Goal: Task Accomplishment & Management: Manage account settings

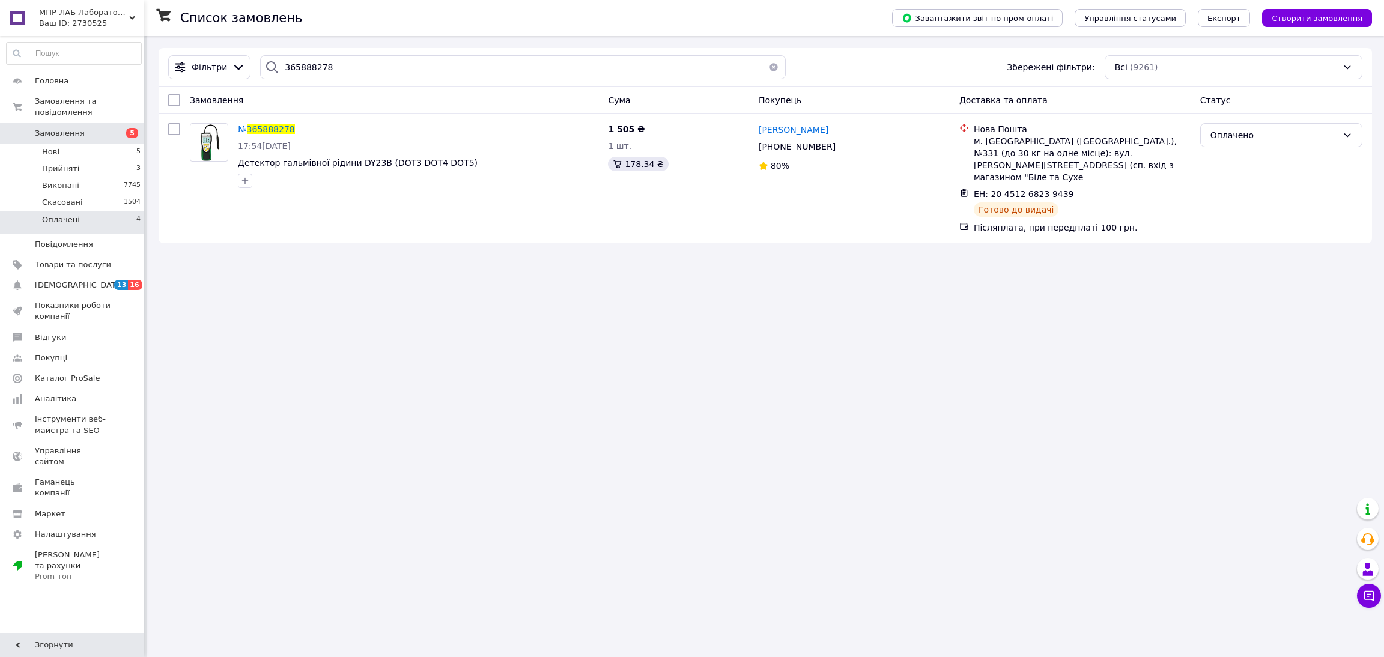
click at [124, 212] on li "Оплачені 4" at bounding box center [74, 222] width 148 height 23
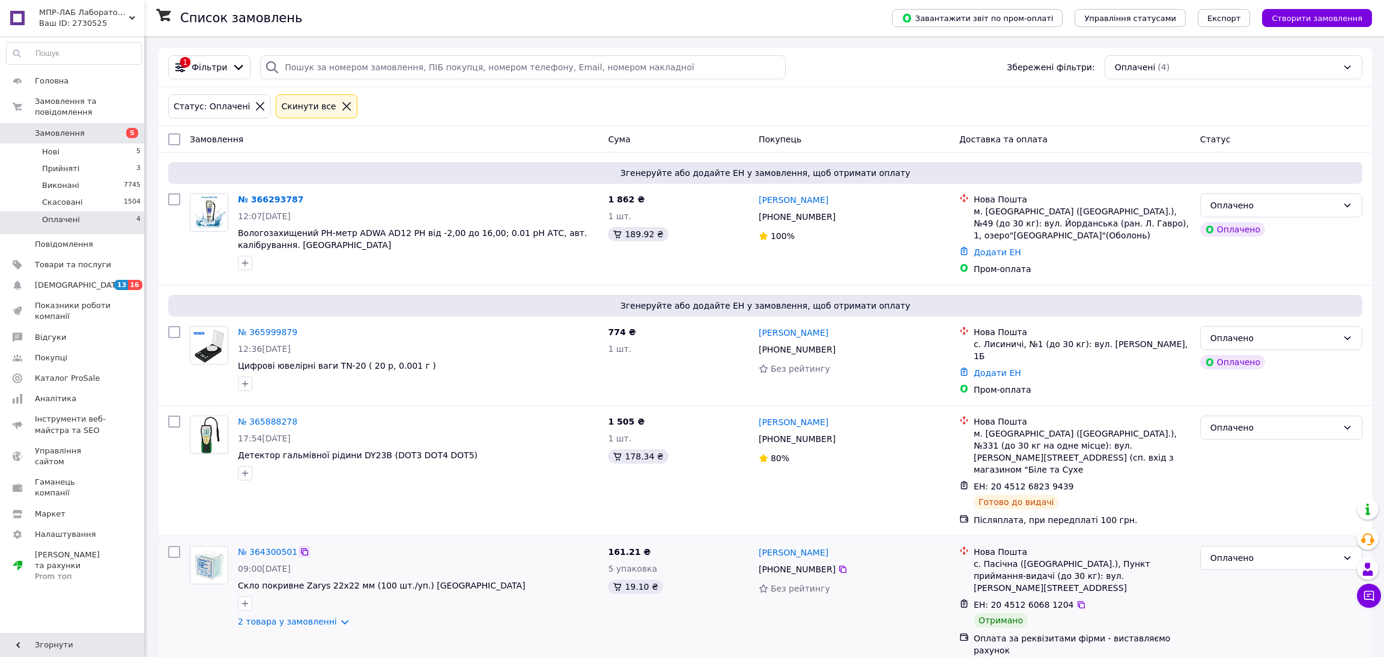
click at [301, 548] on icon at bounding box center [304, 551] width 7 height 7
click at [1243, 551] on div "Оплачено" at bounding box center [1273, 557] width 127 height 13
click at [1224, 571] on li "Виконано" at bounding box center [1281, 574] width 161 height 22
click at [300, 330] on icon at bounding box center [305, 332] width 10 height 10
click at [106, 160] on li "Прийняті 3" at bounding box center [74, 168] width 148 height 17
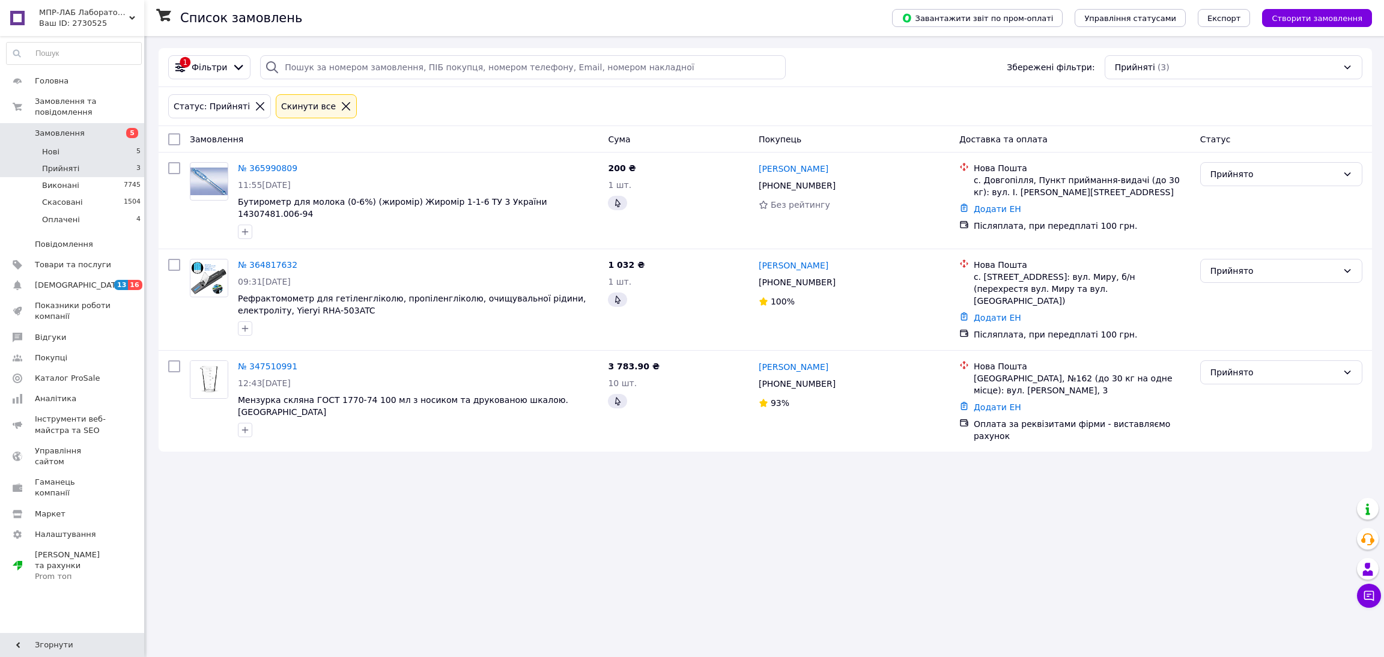
click at [100, 144] on li "Нові 5" at bounding box center [74, 152] width 148 height 17
